Goal: Communication & Community: Answer question/provide support

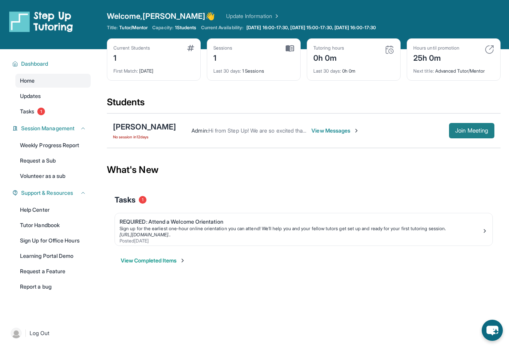
click at [486, 130] on span "Join Meeting" at bounding box center [471, 130] width 33 height 5
click at [334, 129] on span "View Messages" at bounding box center [335, 131] width 48 height 8
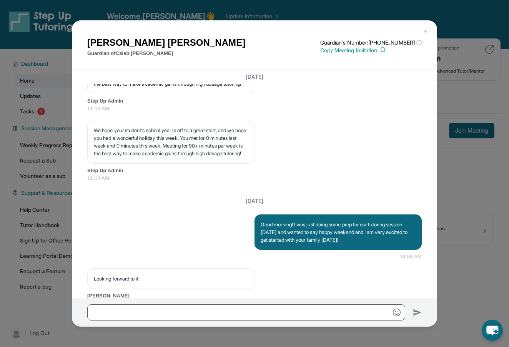
scroll to position [1508, 0]
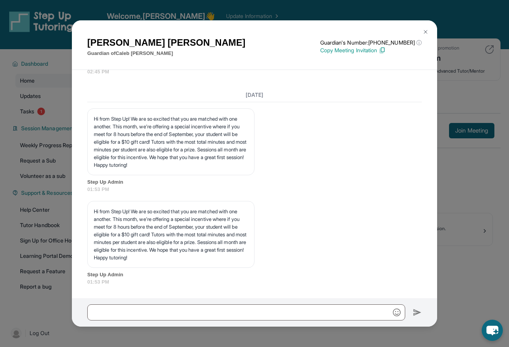
click at [423, 30] on img at bounding box center [425, 32] width 6 height 6
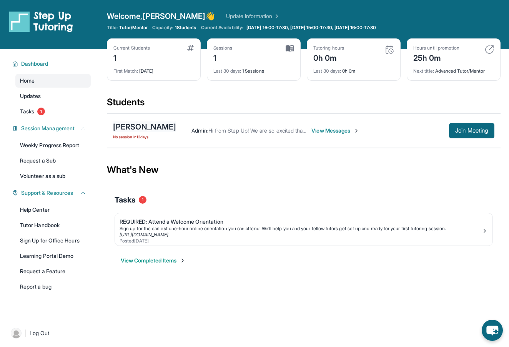
click at [138, 123] on div "[PERSON_NAME]" at bounding box center [144, 126] width 63 height 11
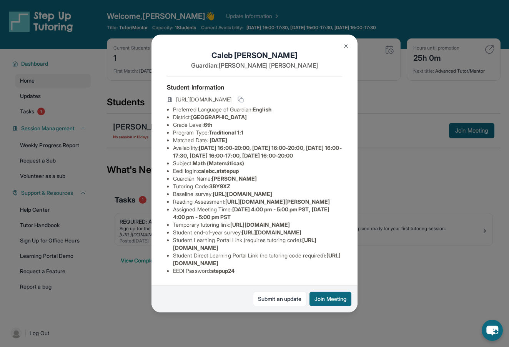
click at [209, 96] on div "[URL][DOMAIN_NAME]" at bounding box center [254, 100] width 175 height 11
click at [243, 99] on rect at bounding box center [241, 100] width 3 height 3
click at [347, 43] on button at bounding box center [345, 45] width 15 height 15
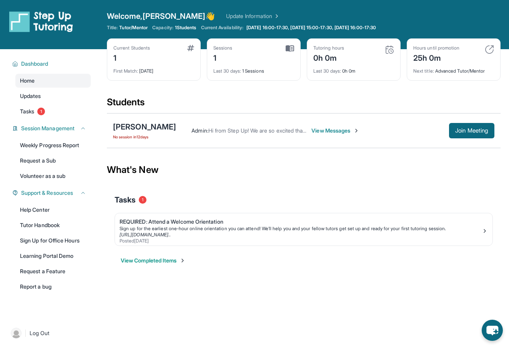
click at [271, 44] on div "Sessions 1 Last 30 days : 1 Sessions" at bounding box center [254, 59] width 94 height 42
click at [294, 45] on div "Sessions 1 Last 30 days : 1 Sessions" at bounding box center [254, 59] width 94 height 42
click at [290, 46] on img at bounding box center [289, 48] width 8 height 7
click at [290, 50] on img at bounding box center [289, 48] width 8 height 7
click at [285, 65] on div "Last 30 days : 1 Sessions" at bounding box center [253, 68] width 81 height 11
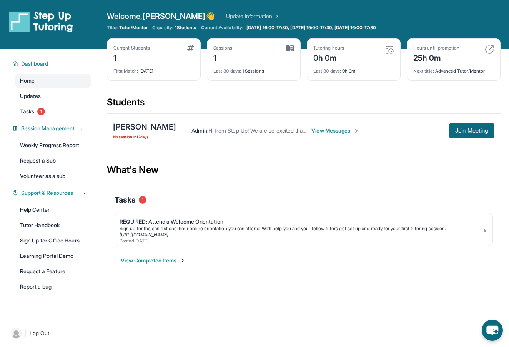
click at [159, 262] on button "View Completed Items" at bounding box center [153, 261] width 65 height 8
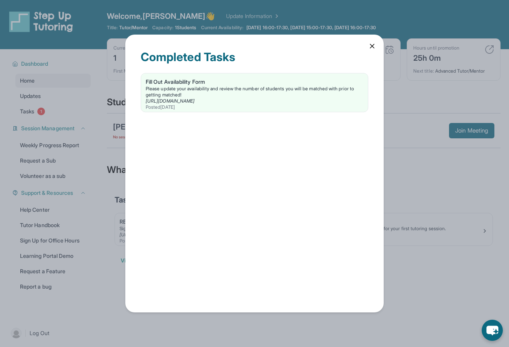
click at [369, 40] on div "Completed Tasks Fill Out Availability Form Please update your availability and …" at bounding box center [254, 173] width 258 height 277
click at [372, 46] on icon at bounding box center [372, 46] width 4 height 4
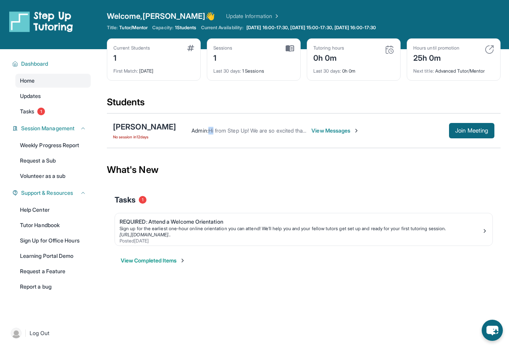
scroll to position [0, 0]
click at [225, 178] on div "What's New" at bounding box center [303, 170] width 393 height 34
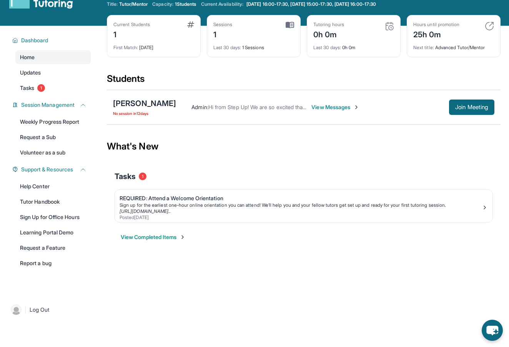
scroll to position [17, 0]
